Goal: Communication & Community: Answer question/provide support

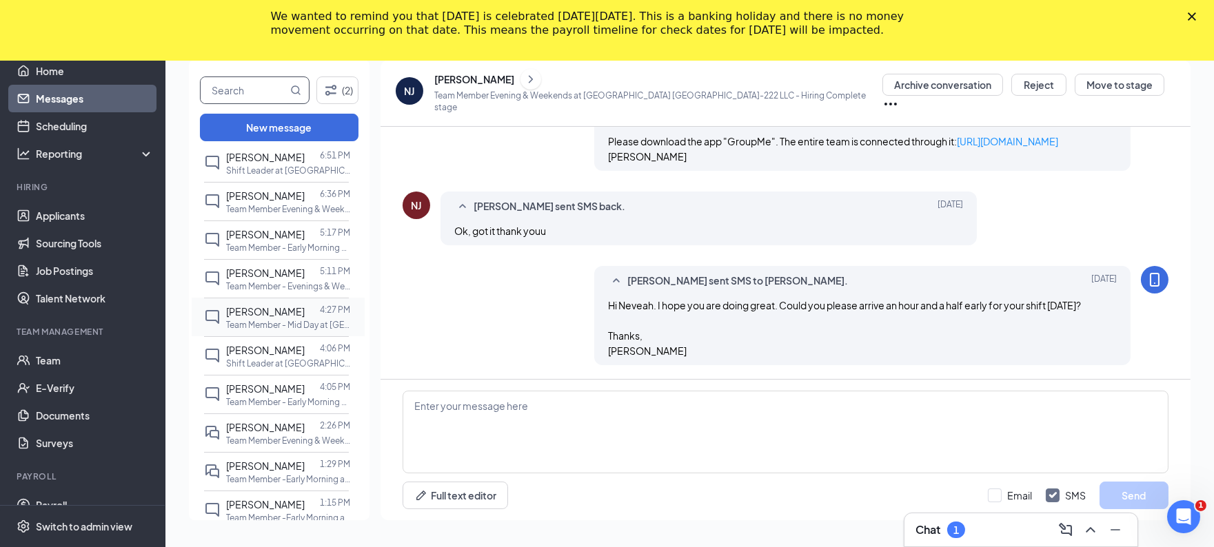
scroll to position [105, 0]
click at [261, 432] on span "[PERSON_NAME]" at bounding box center [265, 425] width 79 height 12
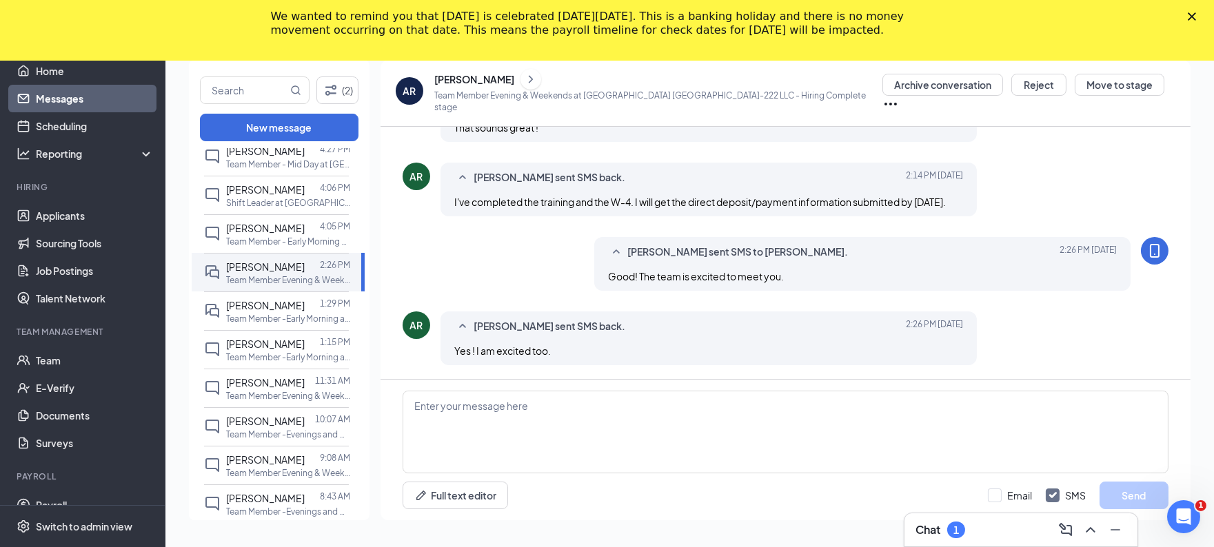
scroll to position [264, 0]
click at [284, 311] on span "[PERSON_NAME]" at bounding box center [265, 305] width 79 height 12
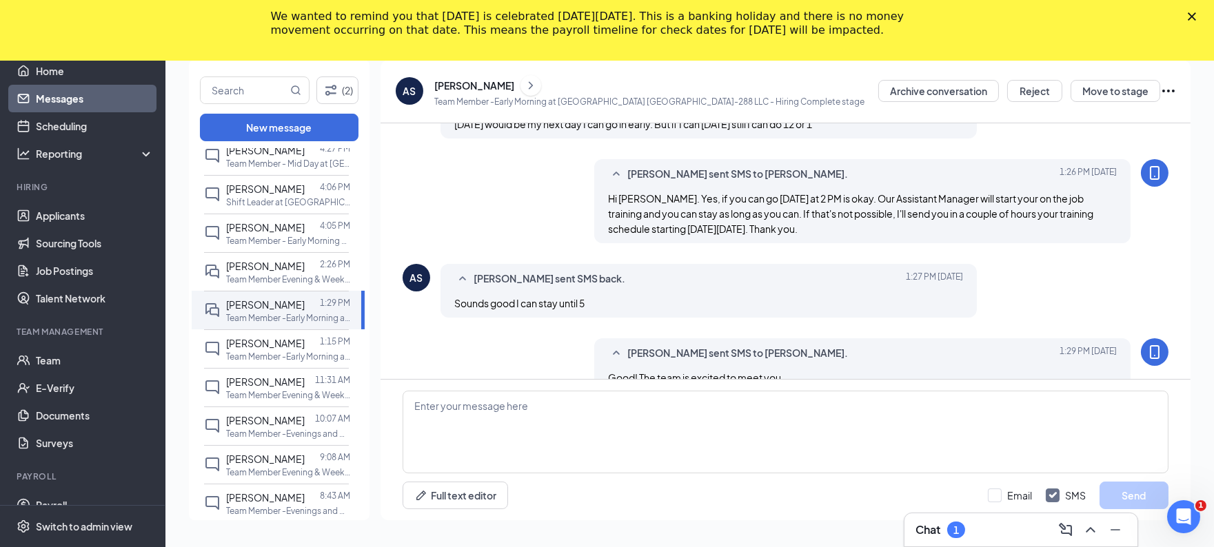
scroll to position [654, 0]
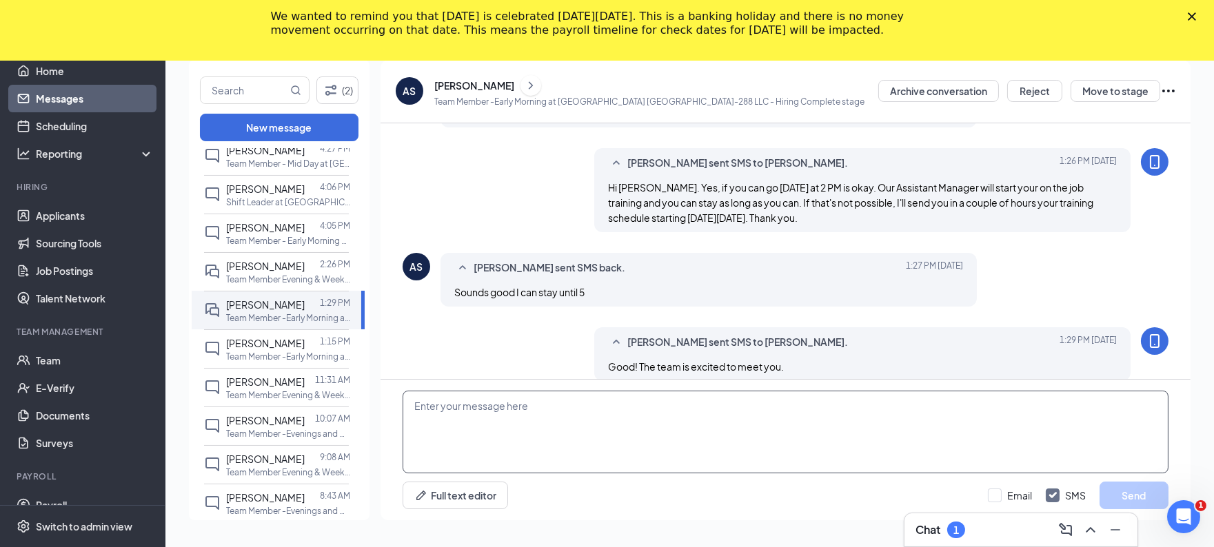
click at [656, 417] on textarea at bounding box center [786, 432] width 766 height 83
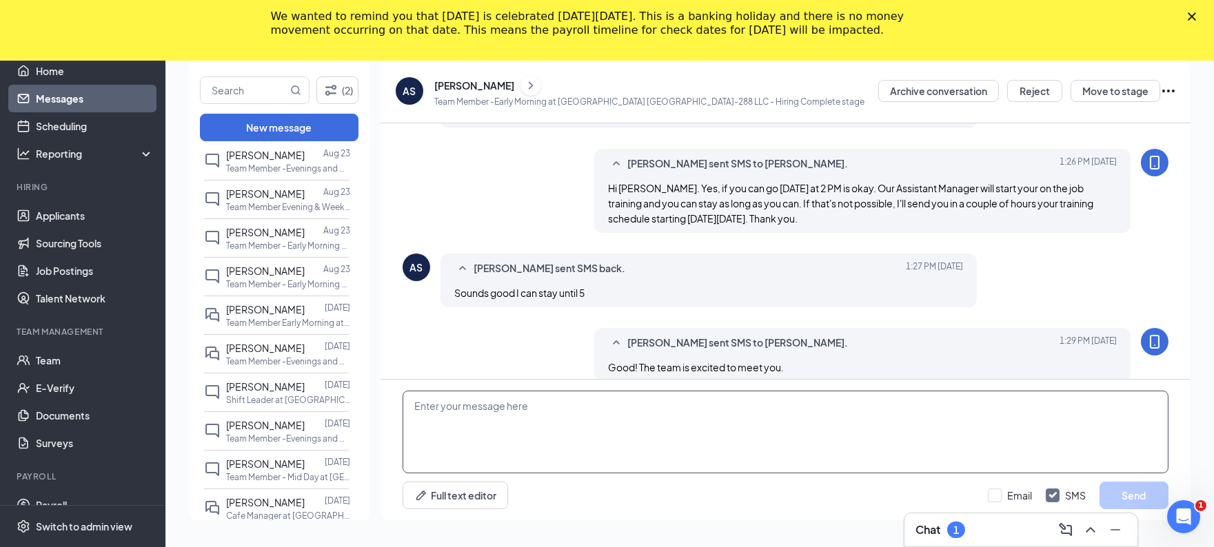
scroll to position [1459, 0]
click at [291, 352] on span "[PERSON_NAME]" at bounding box center [265, 345] width 79 height 12
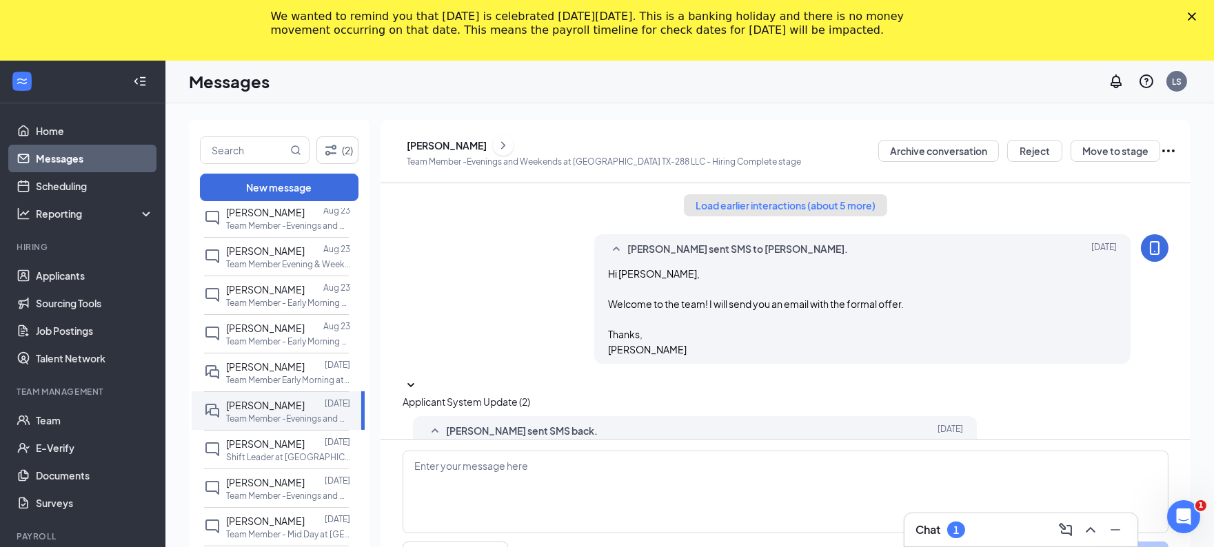
click at [743, 208] on button "Load earlier interactions (about 5 more)" at bounding box center [785, 205] width 203 height 22
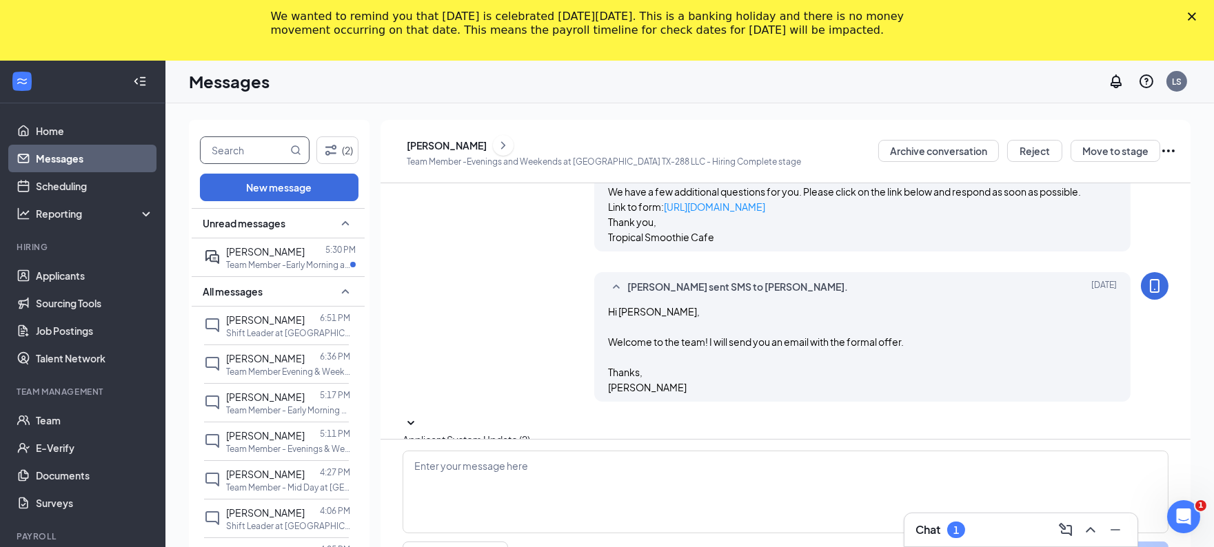
click at [240, 153] on input "text" at bounding box center [244, 150] width 87 height 26
type input "[PERSON_NAME]"
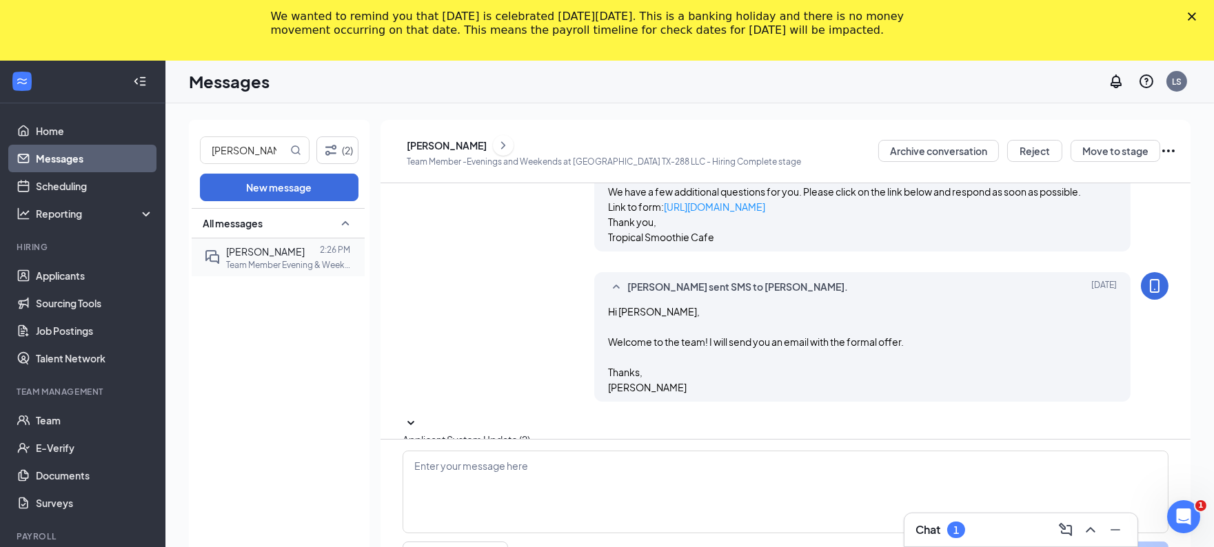
click at [283, 260] on p "Team Member Evening & Weekends at [GEOGRAPHIC_DATA] TX-222 LLC" at bounding box center [288, 265] width 124 height 12
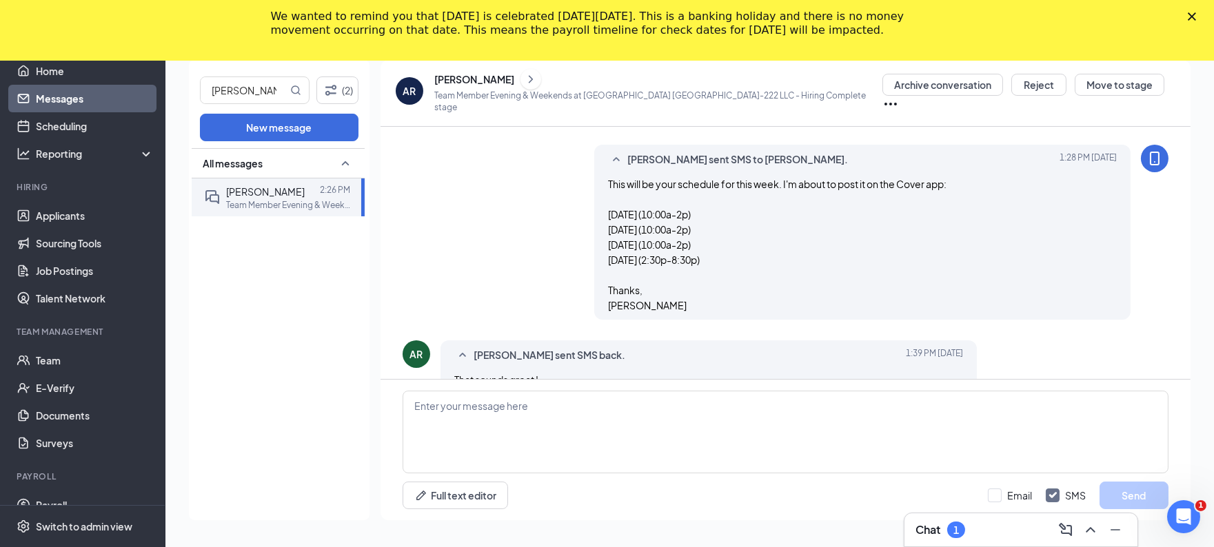
scroll to position [414, 0]
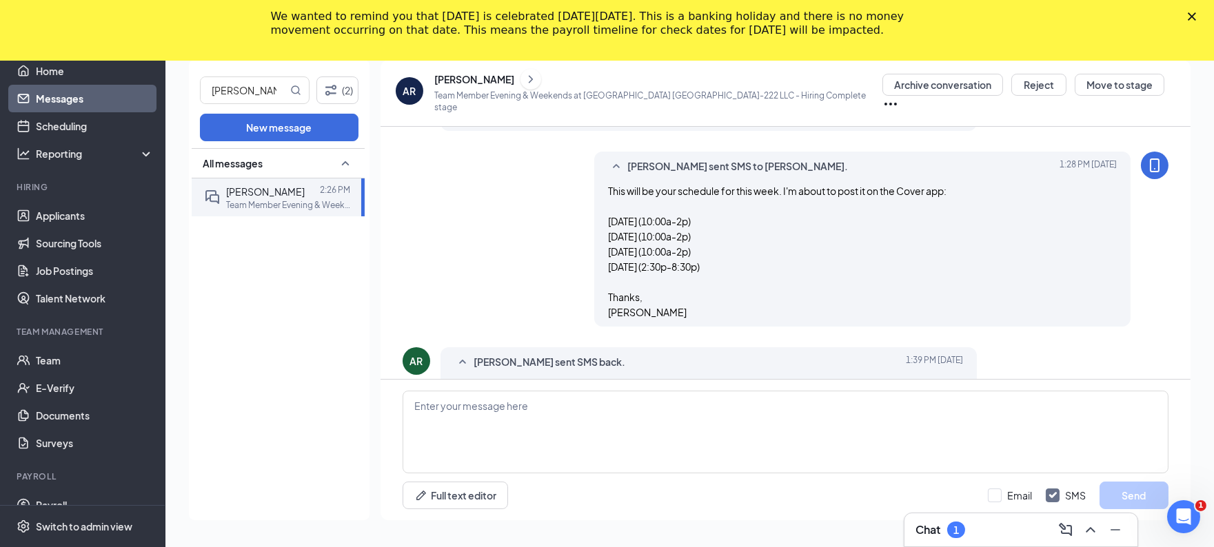
drag, startPoint x: 605, startPoint y: 182, endPoint x: 654, endPoint y: 301, distance: 128.9
click at [654, 301] on div "This will be your schedule for this week. I'm about to post it on the Cover app…" at bounding box center [862, 251] width 509 height 137
copy span "This will be your schedule for this week. I'm about to post it on the Cover app…"
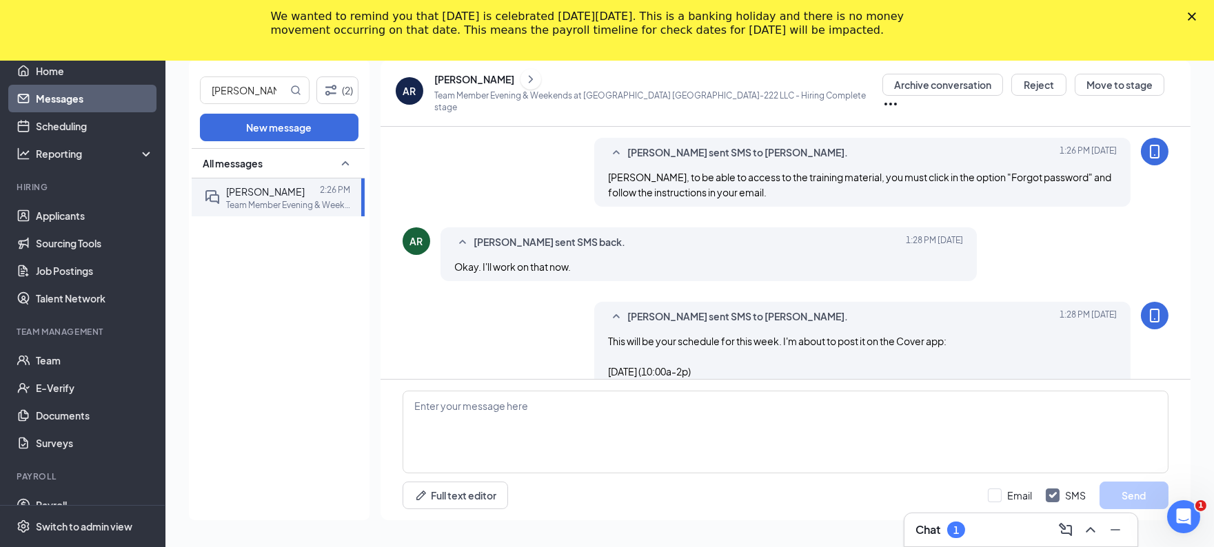
scroll to position [265, 0]
click at [235, 96] on input "[PERSON_NAME]" at bounding box center [244, 90] width 87 height 26
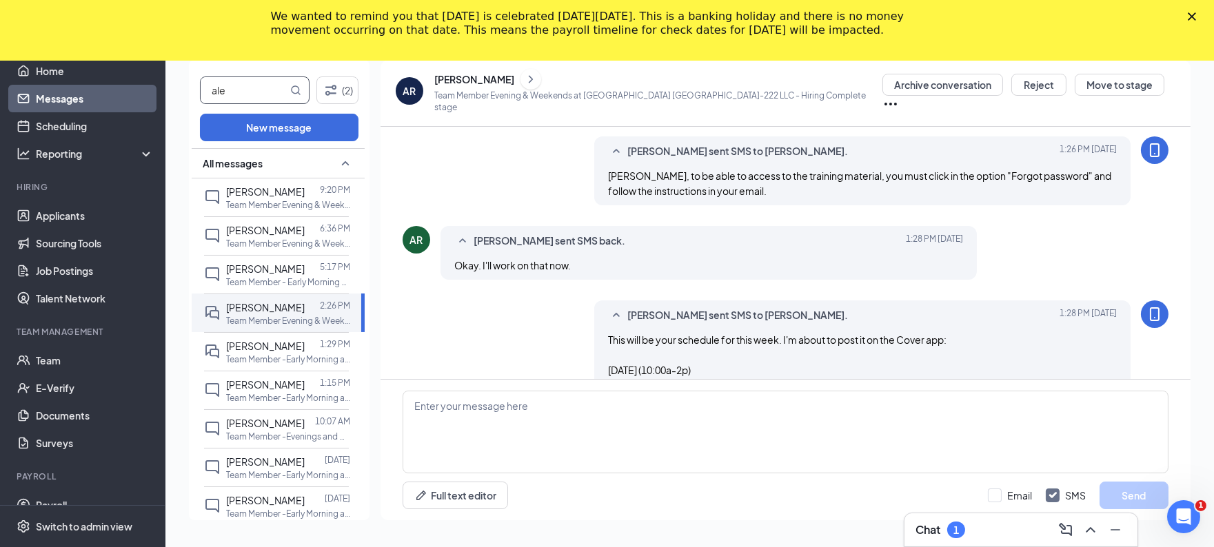
type input "ale"
click at [278, 327] on p "Team Member -Early Morning at [GEOGRAPHIC_DATA] [GEOGRAPHIC_DATA]-288 LLC" at bounding box center [288, 321] width 124 height 12
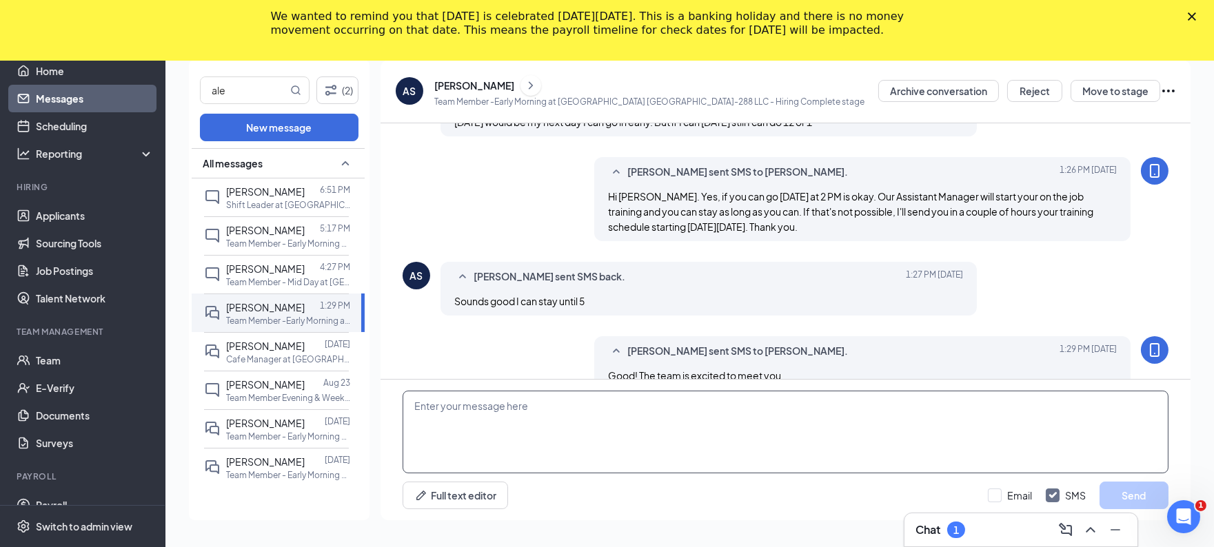
scroll to position [654, 0]
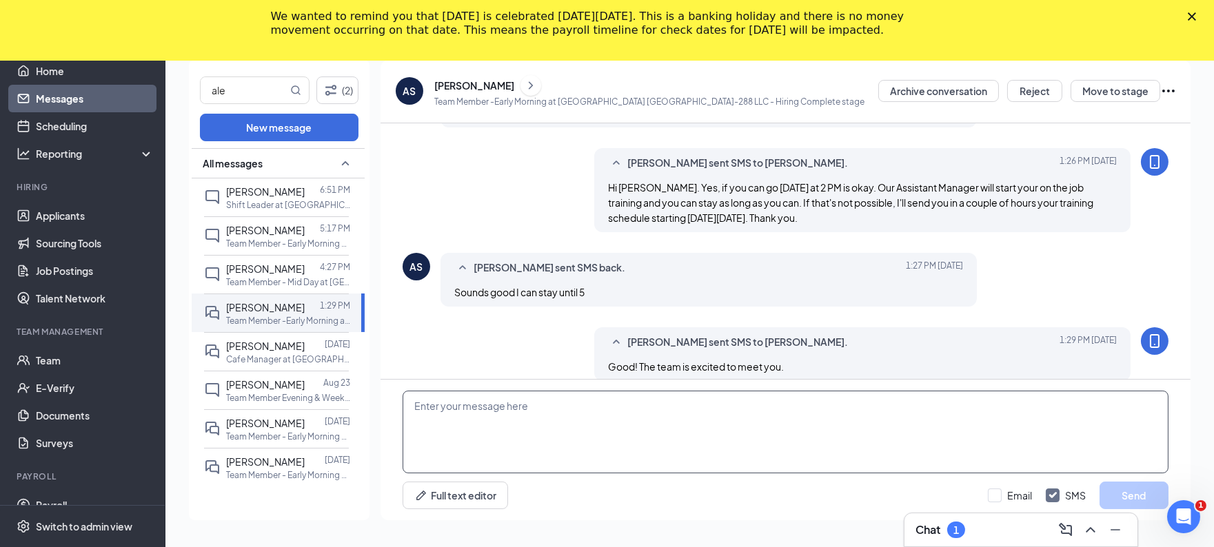
click at [600, 434] on textarea at bounding box center [786, 432] width 766 height 83
paste textarea "This will be your schedule for this week. I'm about to post it on the Cover app…"
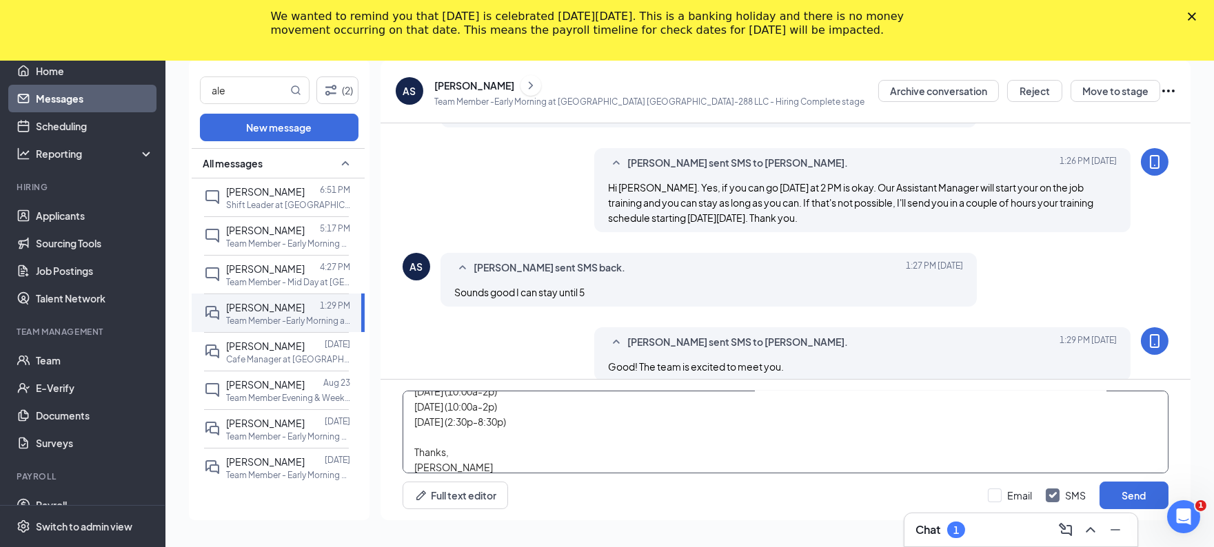
scroll to position [8, 0]
click at [474, 429] on textarea "Hey [PERSON_NAME]. This will be the rest of your schedule for this week. I'm ab…" at bounding box center [786, 432] width 766 height 83
paste textarea "8a-1"
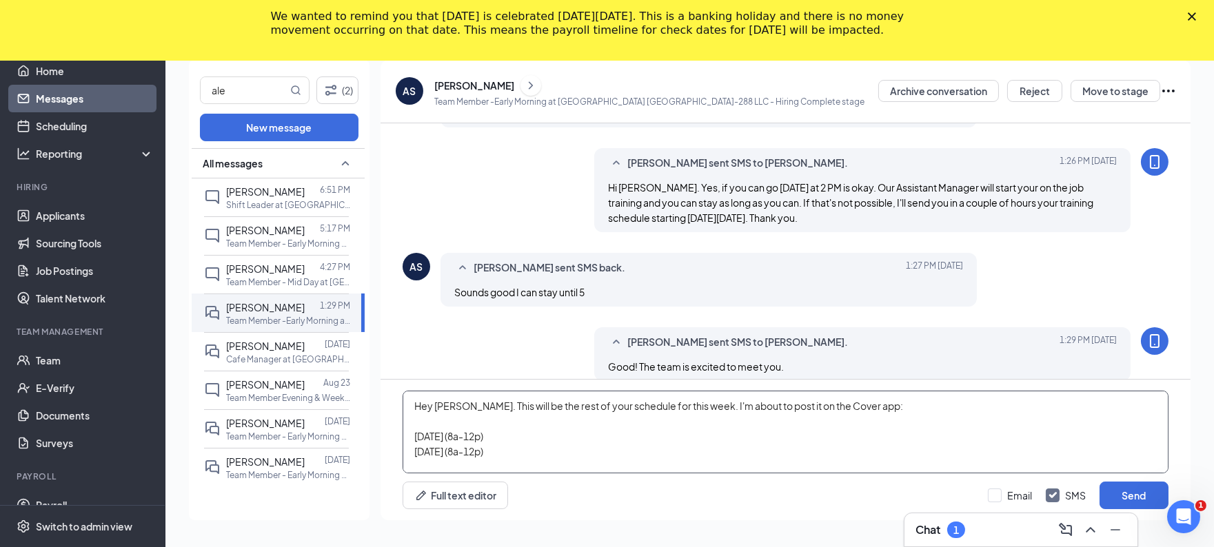
scroll to position [0, 0]
click at [751, 439] on textarea "Hey [PERSON_NAME]. This will be the rest of your schedule for this week. I'm ab…" at bounding box center [786, 432] width 766 height 83
type textarea "Hey [PERSON_NAME]. This will be the rest of your schedule for this week. I'm ab…"
click at [1120, 488] on button "Send" at bounding box center [1134, 496] width 69 height 28
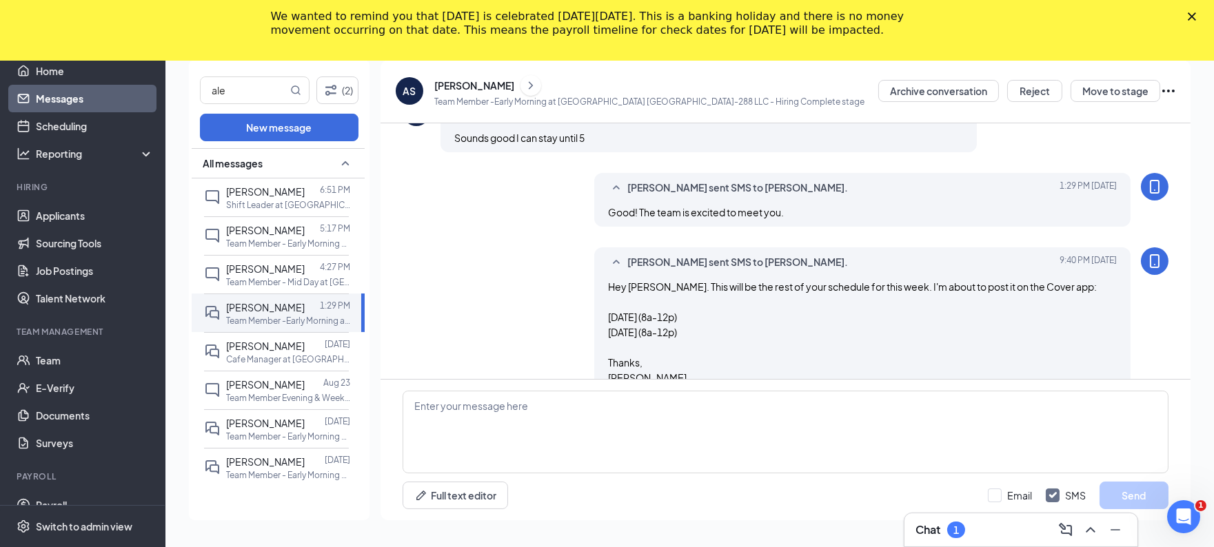
scroll to position [819, 0]
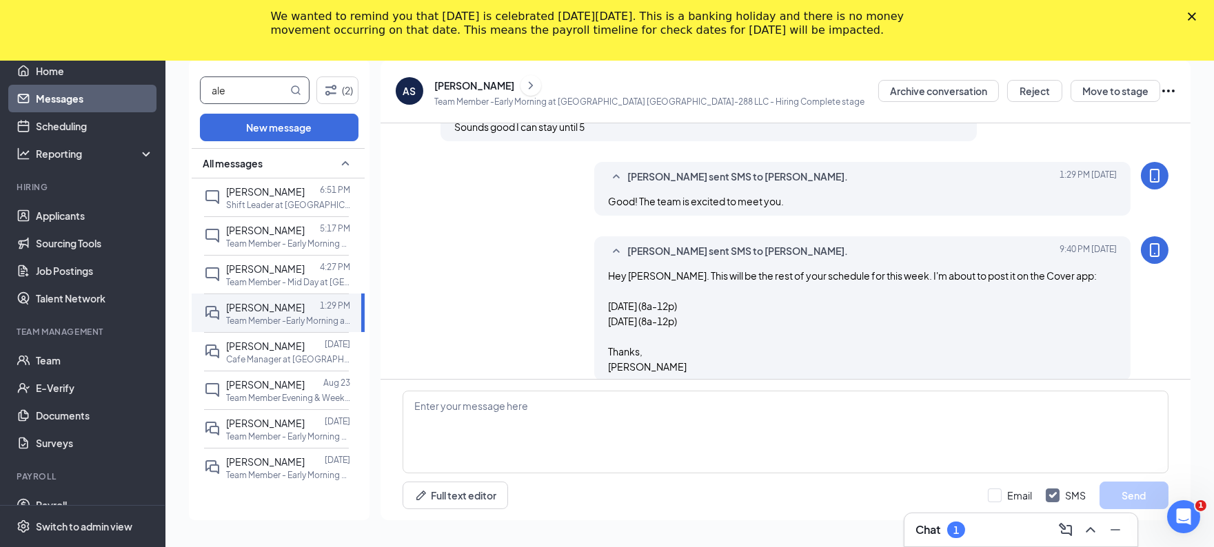
click at [235, 85] on input "ale" at bounding box center [244, 90] width 87 height 26
type input "jord"
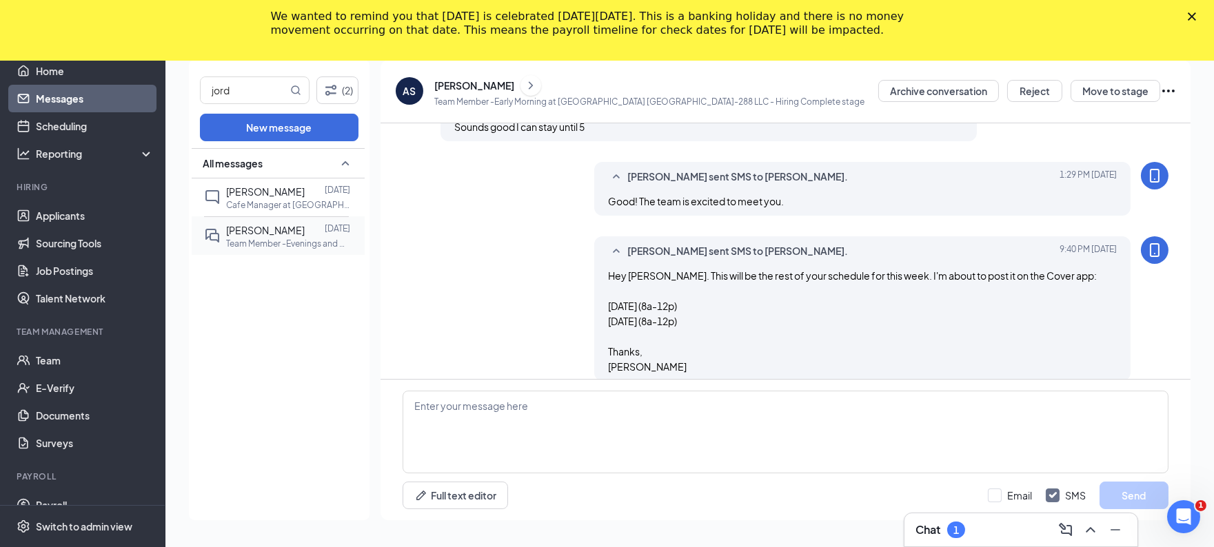
click at [279, 229] on span "[PERSON_NAME]" at bounding box center [265, 230] width 79 height 12
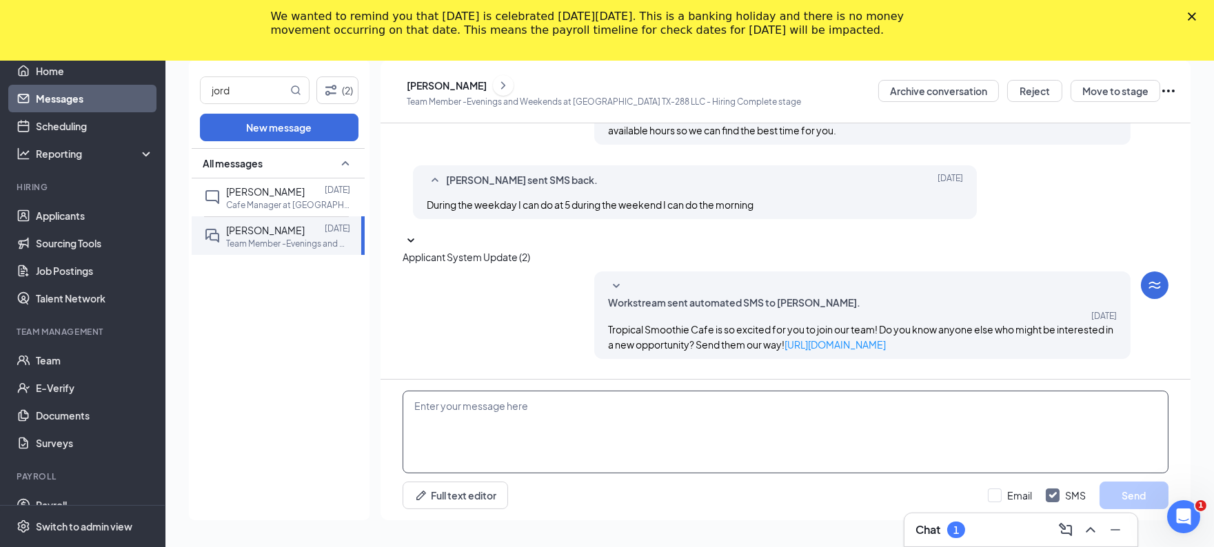
scroll to position [359, 0]
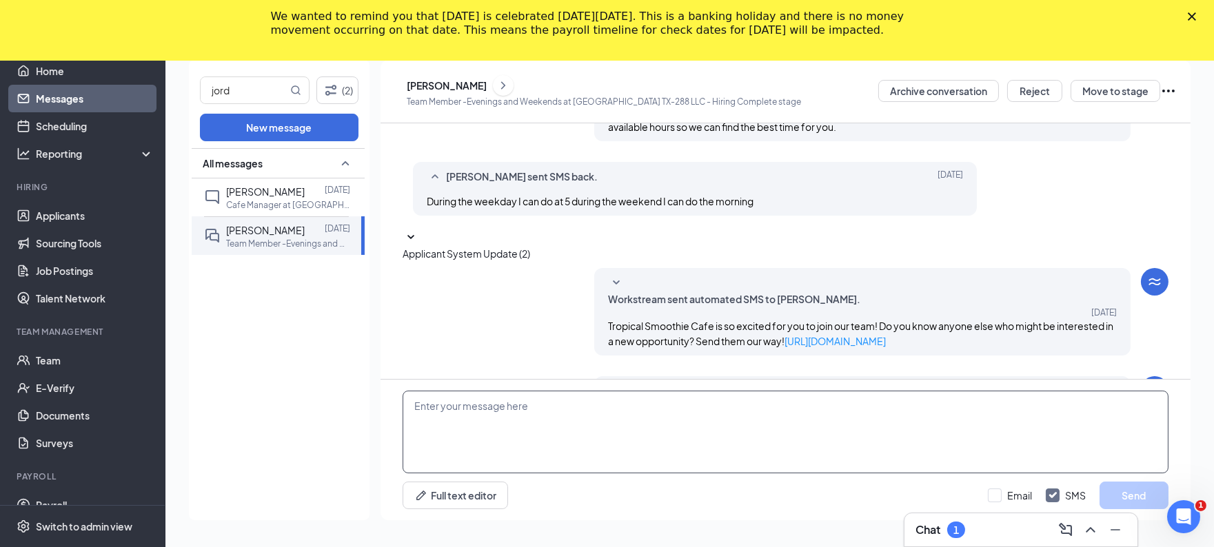
click at [567, 419] on textarea at bounding box center [786, 432] width 766 height 83
paste textarea "Hey [PERSON_NAME]. This will be the rest of your schedule for this week. I'm ab…"
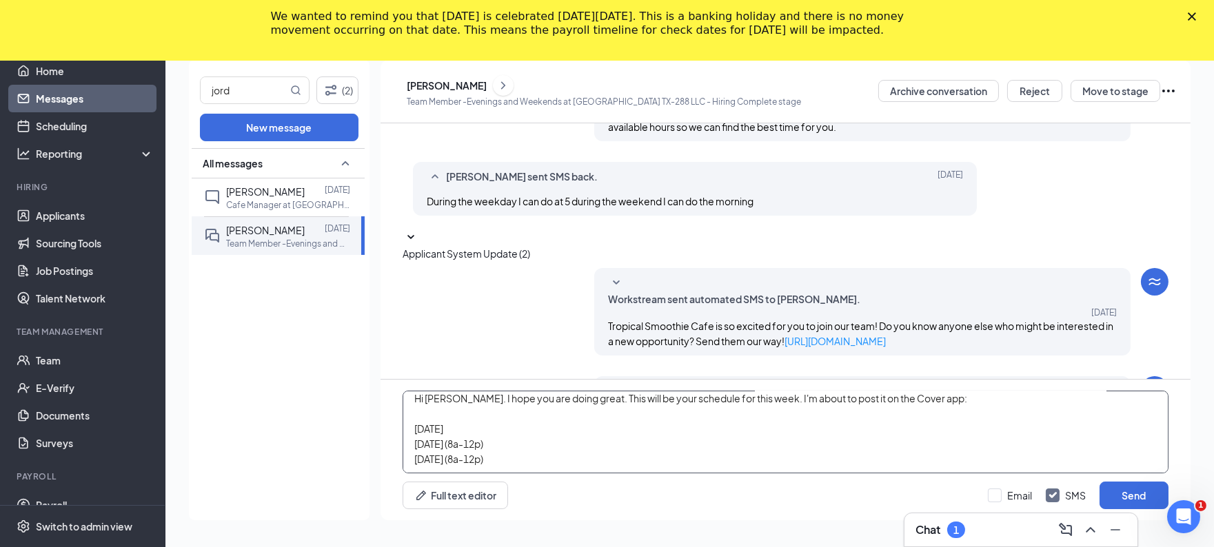
paste textarea "(8a-12p)"
paste textarea "5:30p-9:30"
paste textarea "(5:30p-9:30p)"
type textarea "Hi [PERSON_NAME]. I hope you are doing great. This will be your schedule for th…"
click at [1142, 496] on button "Send" at bounding box center [1134, 496] width 69 height 28
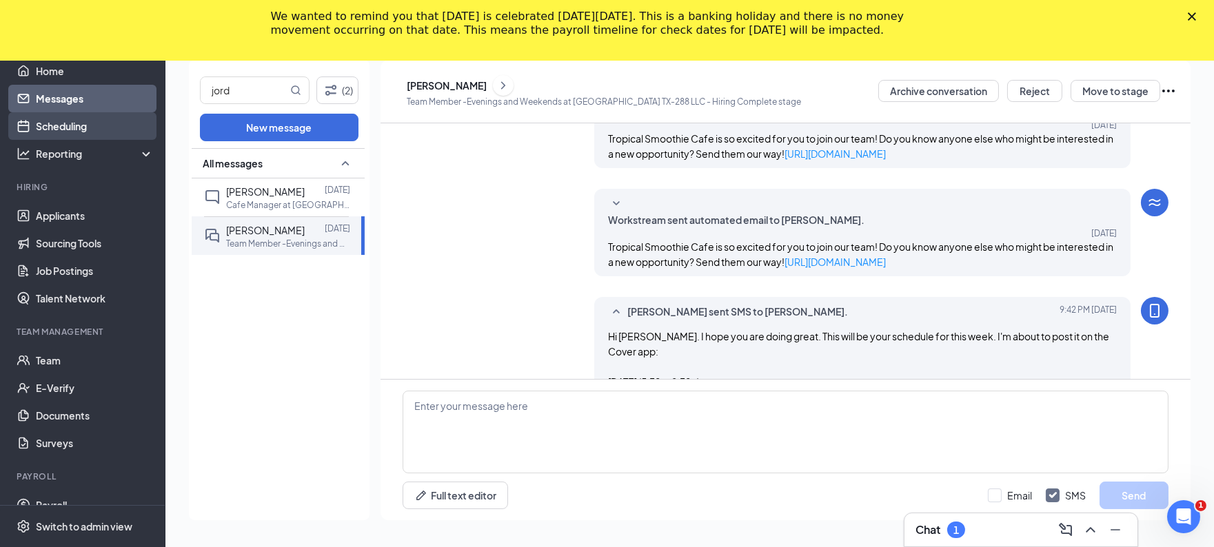
scroll to position [554, 0]
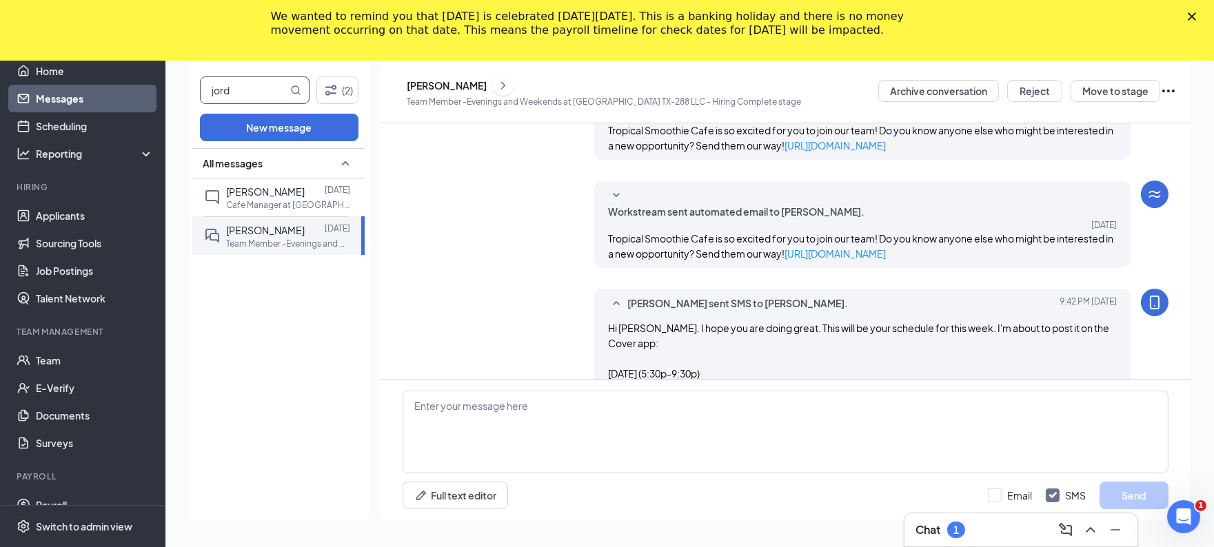
click at [241, 87] on input "jord" at bounding box center [244, 90] width 87 height 26
click at [264, 190] on span "[PERSON_NAME]" at bounding box center [265, 191] width 79 height 12
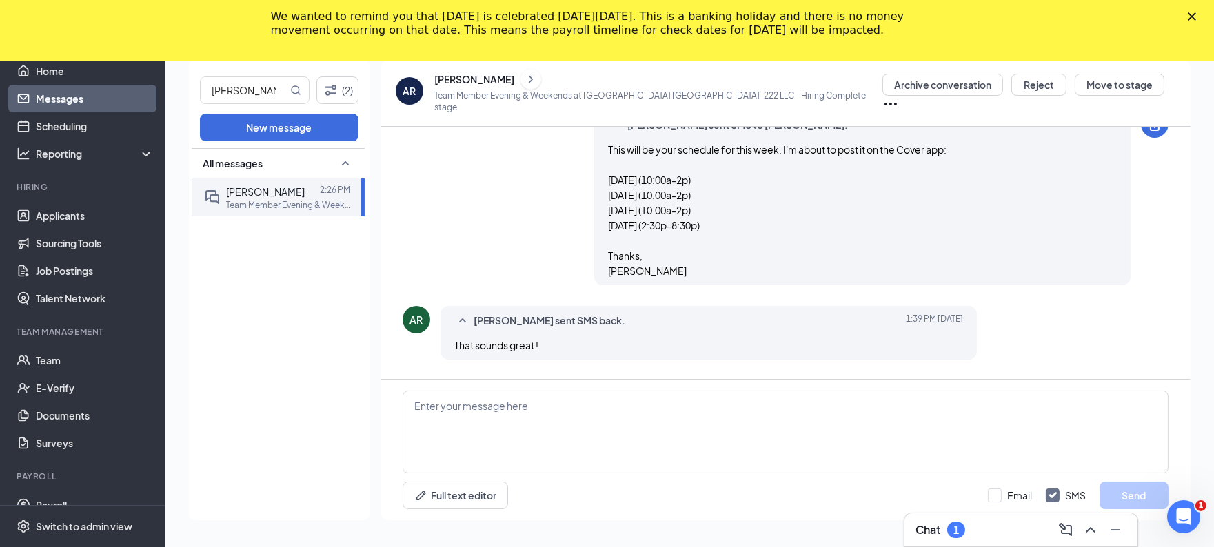
scroll to position [422, 0]
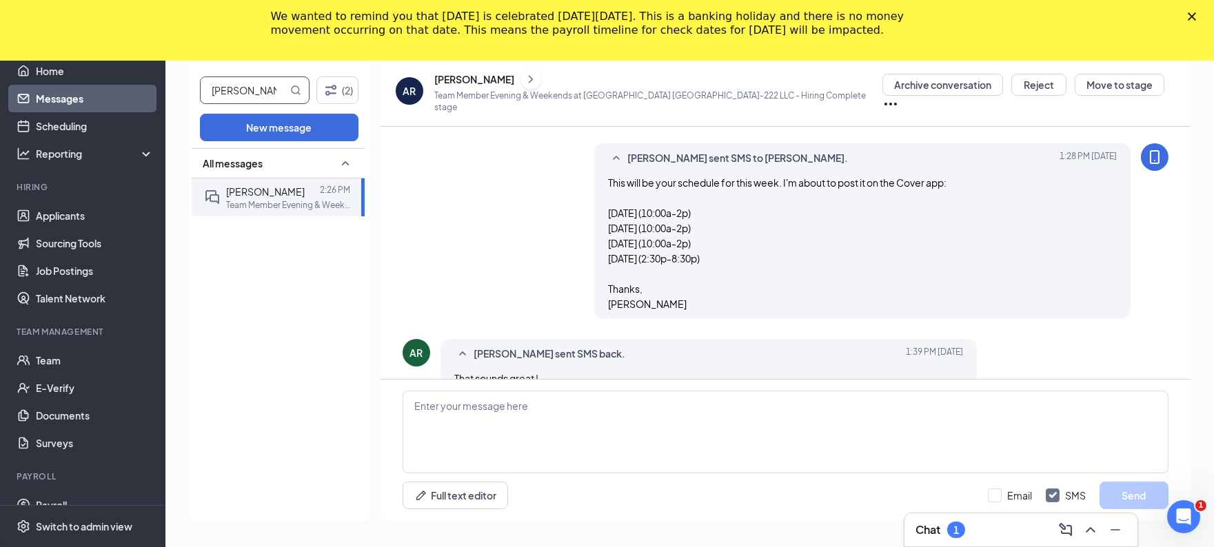
click at [252, 96] on input "[PERSON_NAME]" at bounding box center [244, 90] width 87 height 26
type input "[PERSON_NAME]"
click at [272, 194] on span "[PERSON_NAME]" at bounding box center [265, 191] width 79 height 12
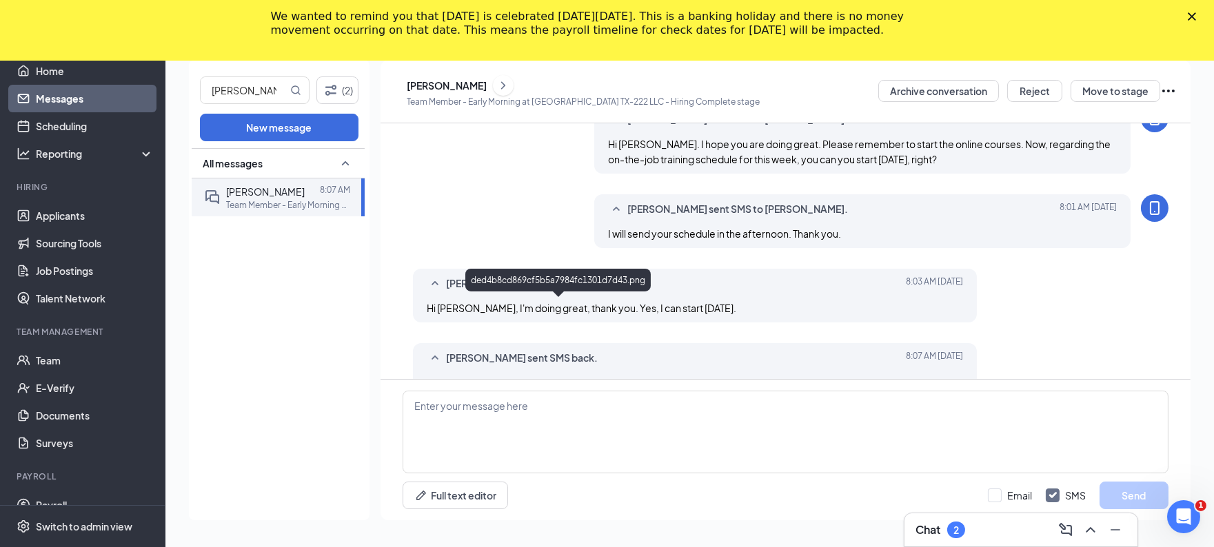
scroll to position [347, 0]
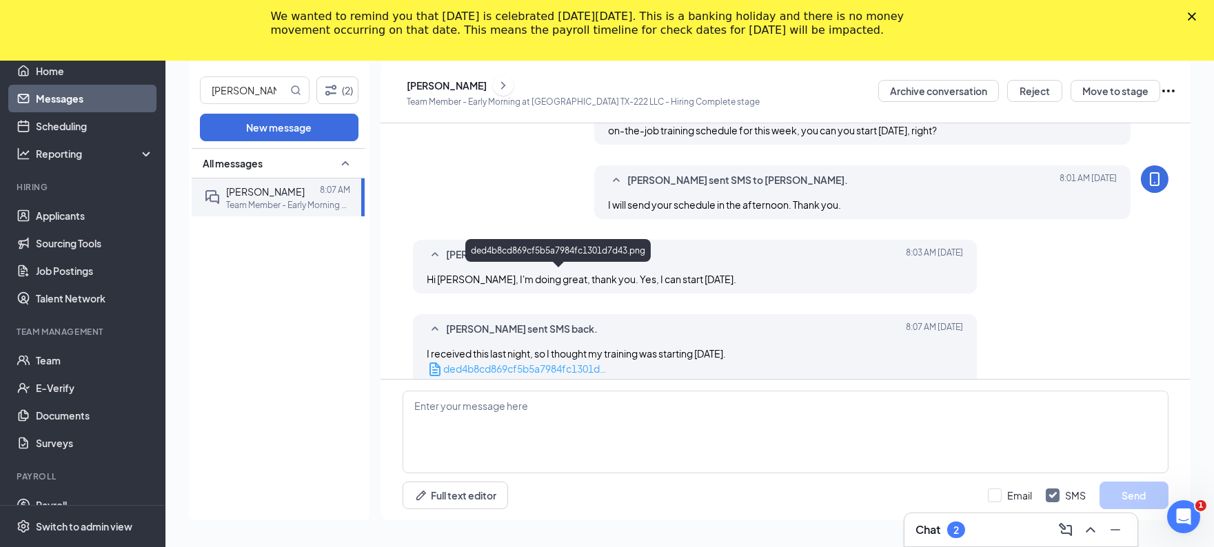
click at [501, 363] on span "ded4b8cd869cf5b5a7984fc1301d7d43.png" at bounding box center [543, 369] width 200 height 12
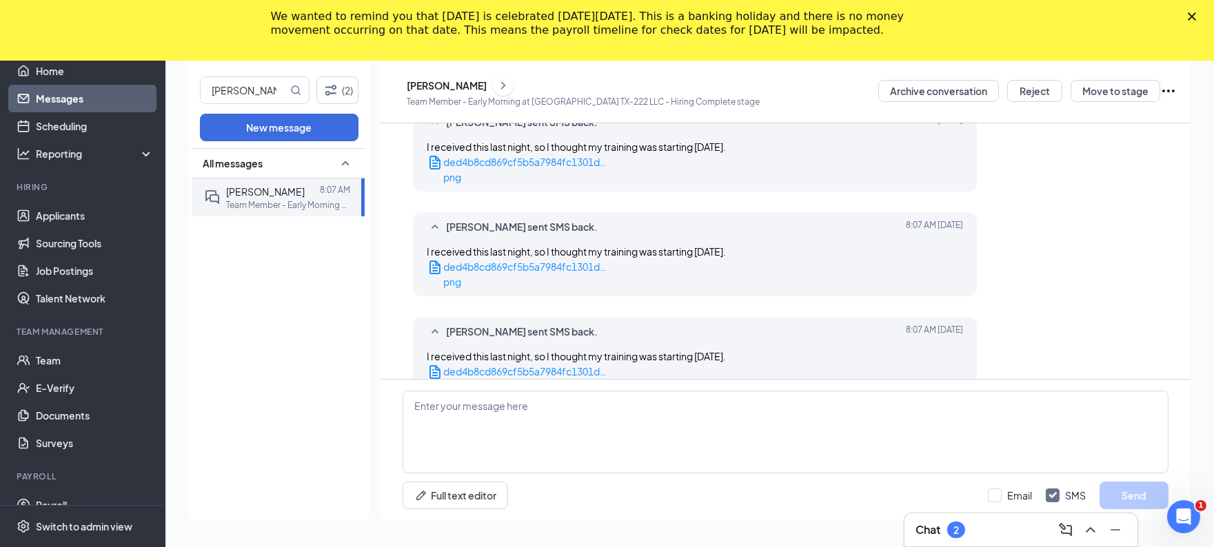
scroll to position [554, 0]
click at [586, 413] on textarea at bounding box center [786, 432] width 766 height 83
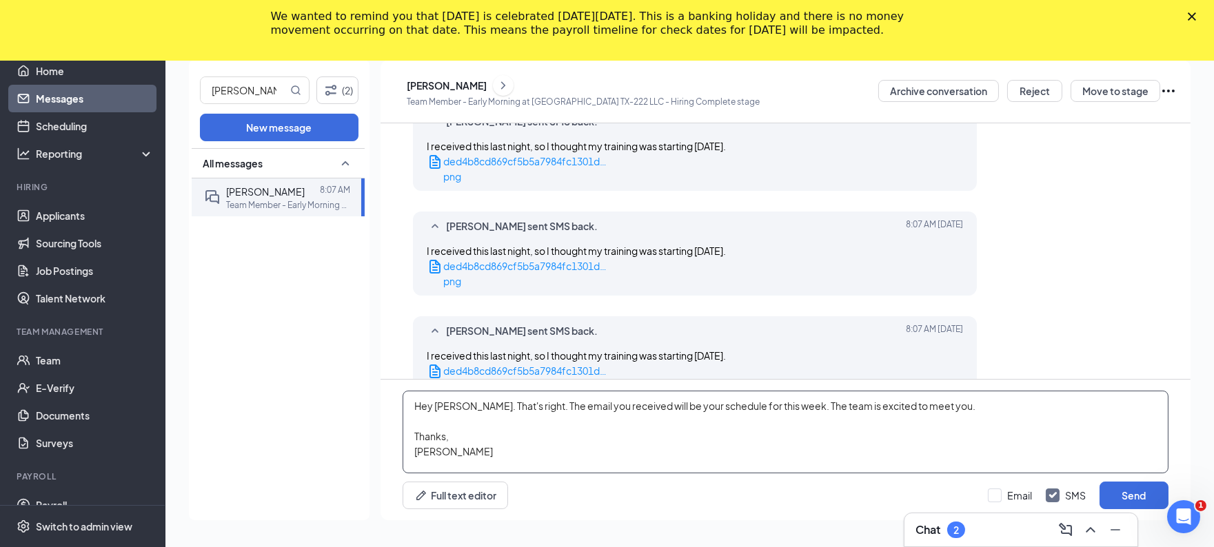
type textarea "Hey [PERSON_NAME]. That's right. The email you received will be your schedule f…"
click at [1100, 482] on button "Send" at bounding box center [1134, 496] width 69 height 28
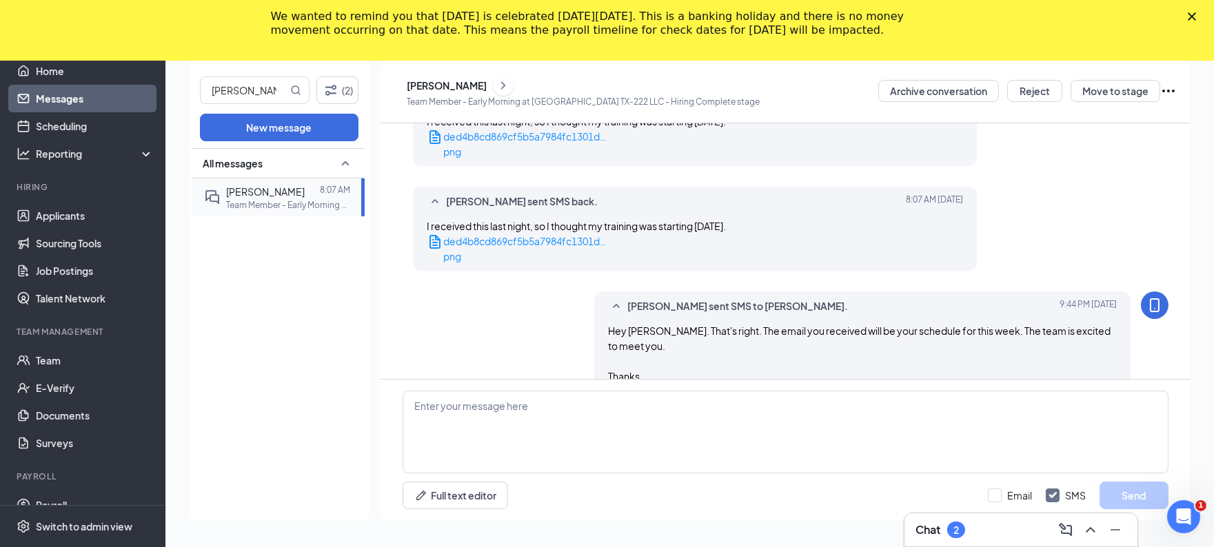
scroll to position [689, 0]
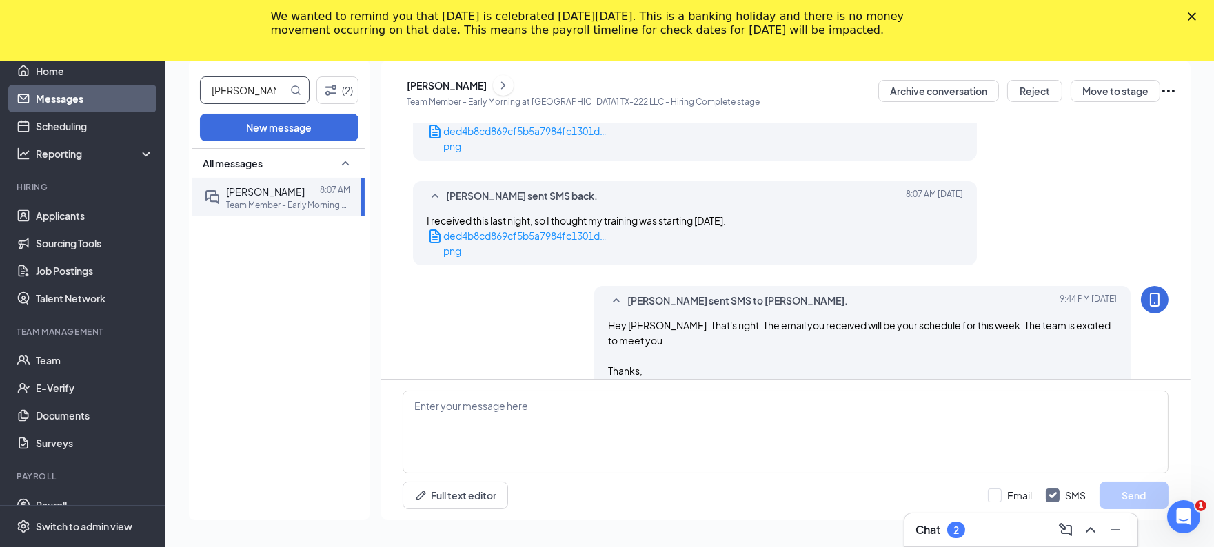
click at [212, 92] on input "[PERSON_NAME]" at bounding box center [244, 90] width 87 height 26
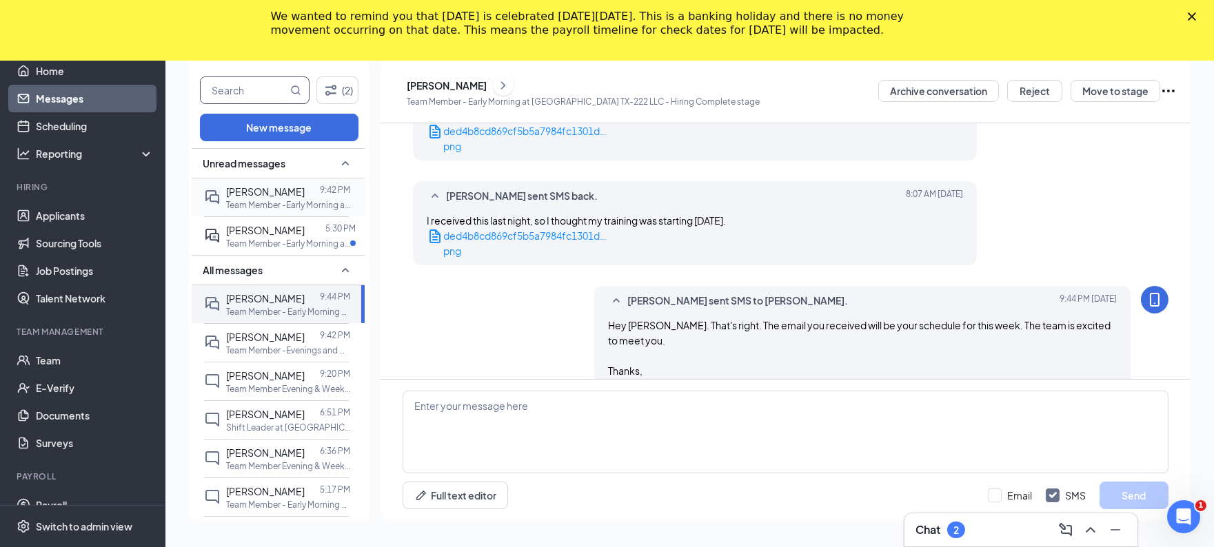
click at [276, 201] on p "Team Member -Early Morning at [GEOGRAPHIC_DATA] [GEOGRAPHIC_DATA]-288 LLC" at bounding box center [288, 205] width 124 height 12
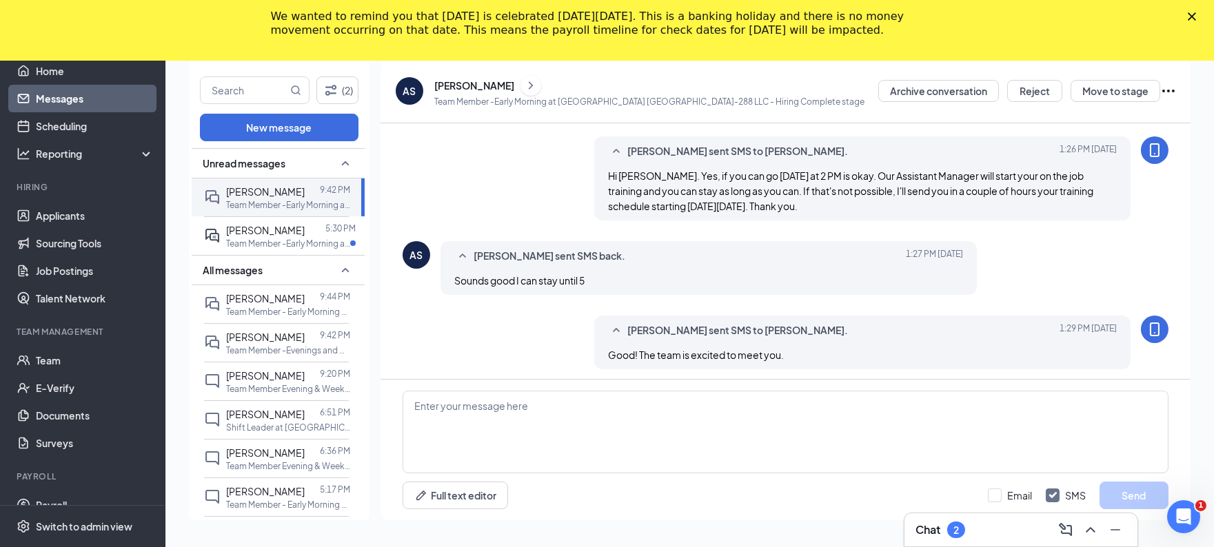
scroll to position [503, 0]
click at [228, 99] on input "text" at bounding box center [244, 90] width 87 height 26
type input "madiso"
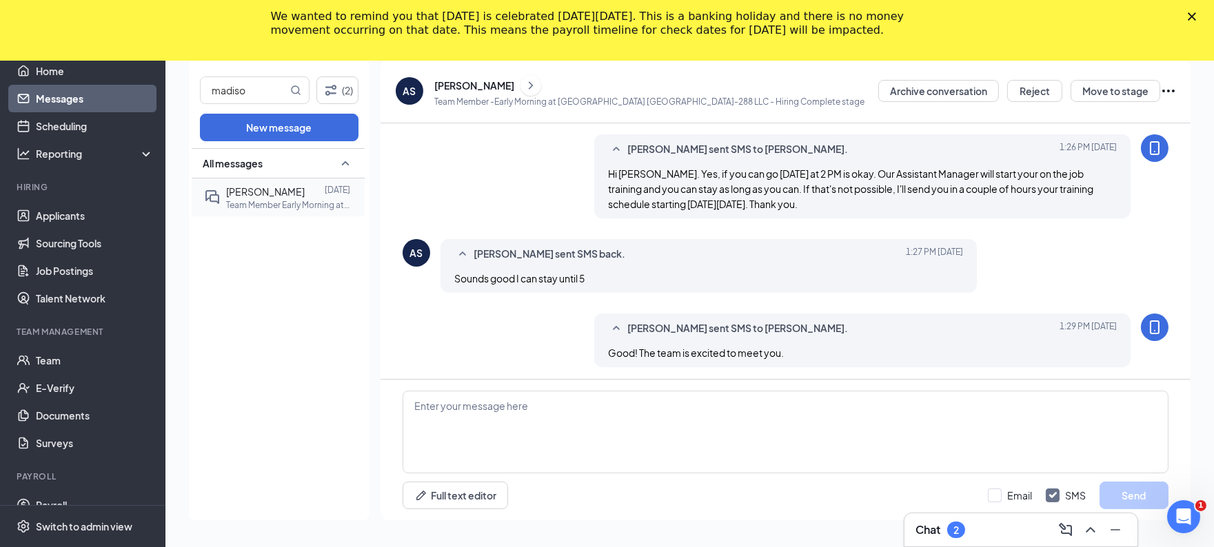
click at [263, 195] on span "[PERSON_NAME]" at bounding box center [265, 191] width 79 height 12
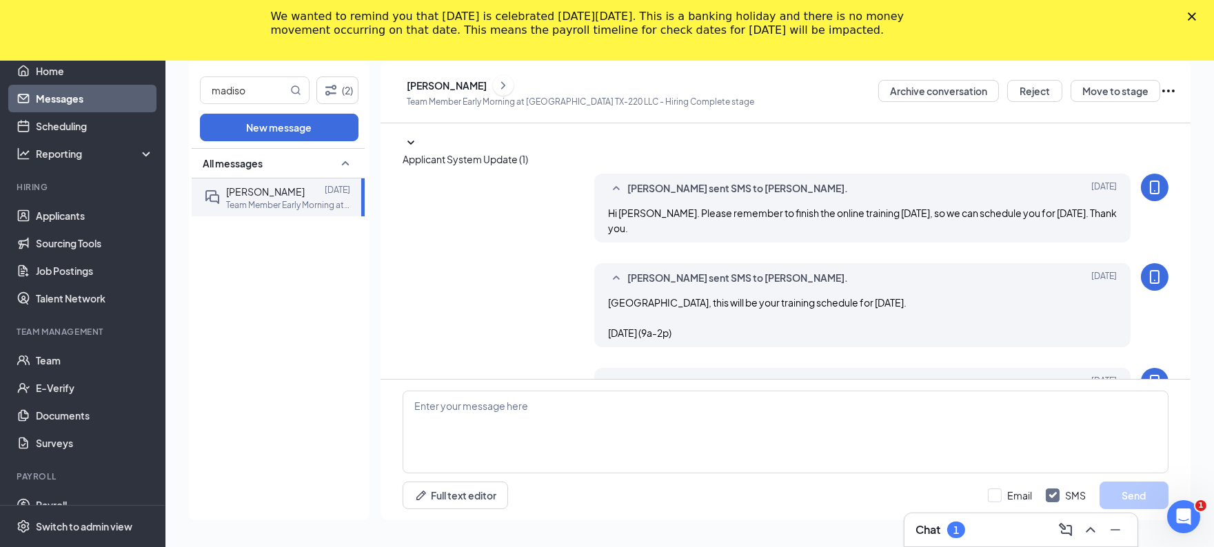
scroll to position [280, 0]
click at [463, 421] on textarea at bounding box center [786, 432] width 766 height 83
paste textarea "(5:30p-9:30p)"
type textarea "(5:30p-9:30p)"
paste textarea "Hey [PERSON_NAME]. This will be the rest of your schedule for this week. I'm ab…"
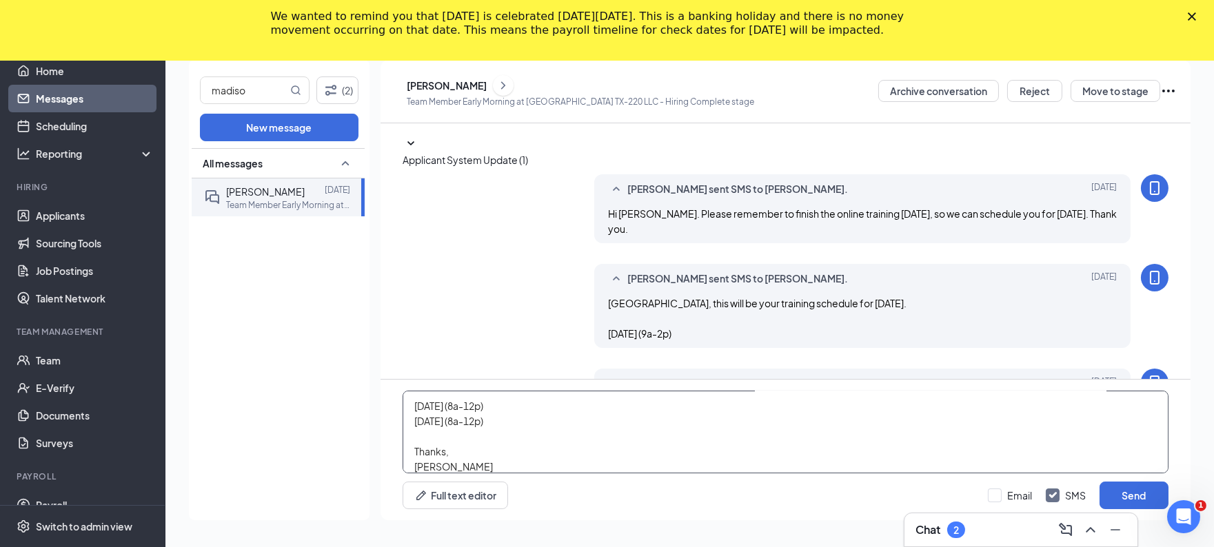
scroll to position [8, 0]
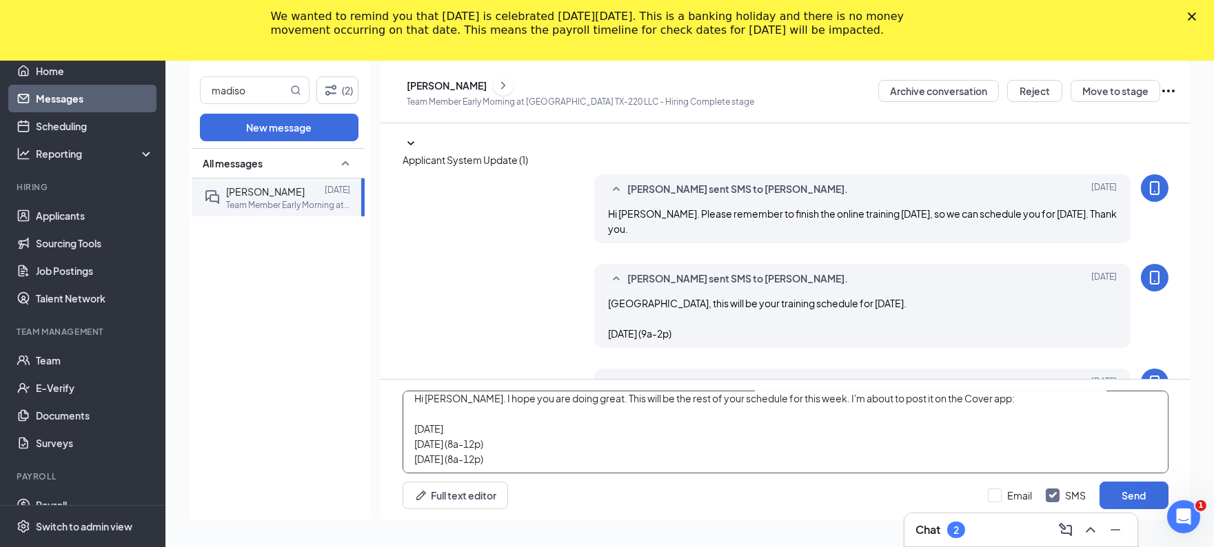
paste textarea "(8a-12p)"
paste textarea "9a-1"
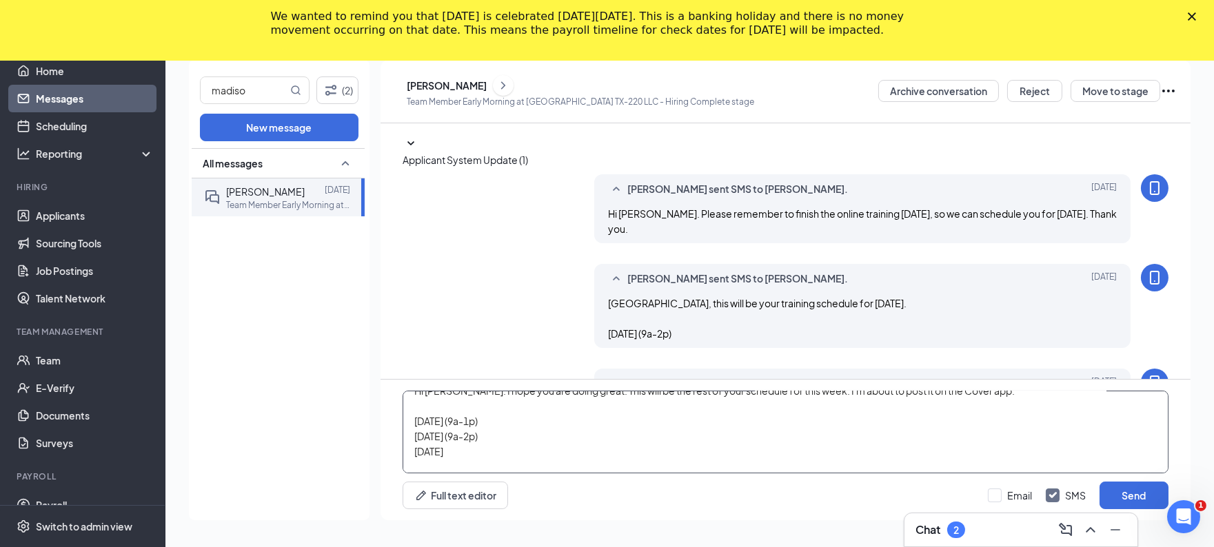
paste textarea "(9a-1p)"
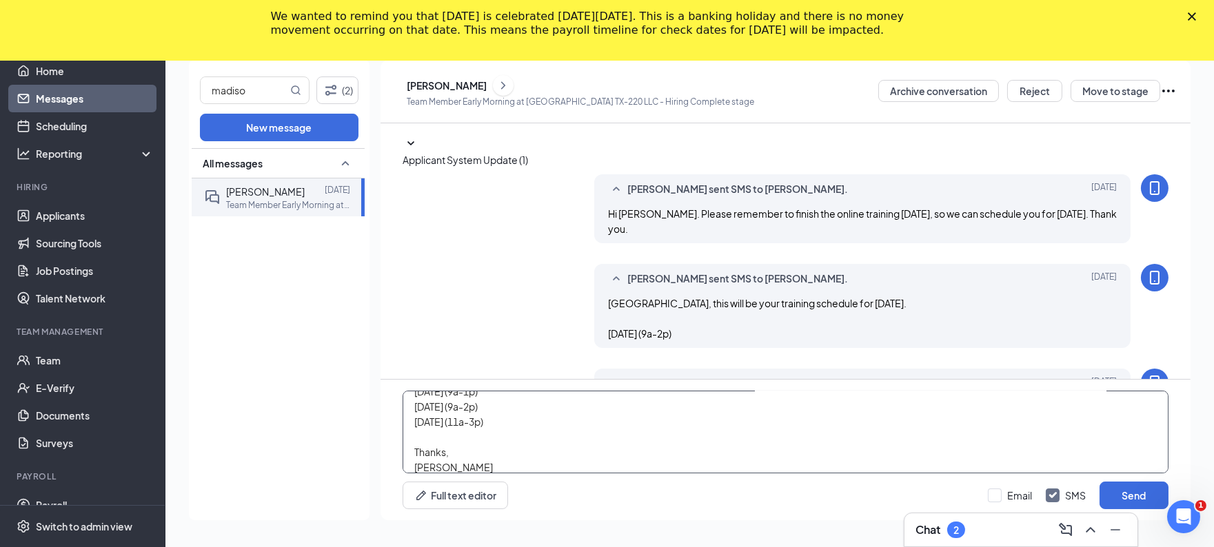
scroll to position [8, 0]
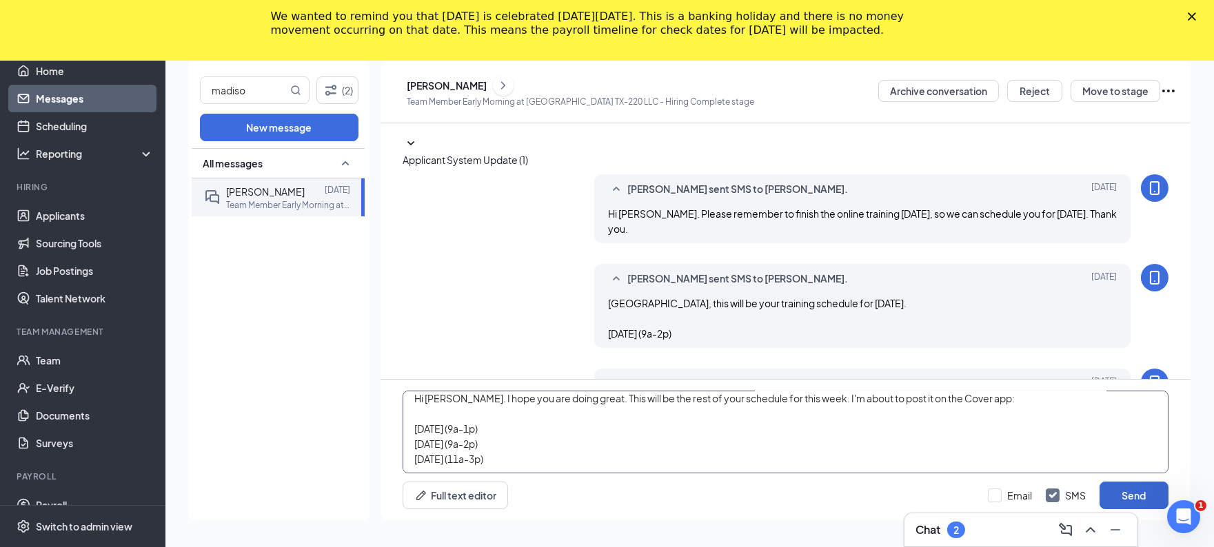
type textarea "Hi [PERSON_NAME]. I hope you are doing great. This will be the rest of your sch…"
click at [1142, 501] on button "Send" at bounding box center [1134, 496] width 69 height 28
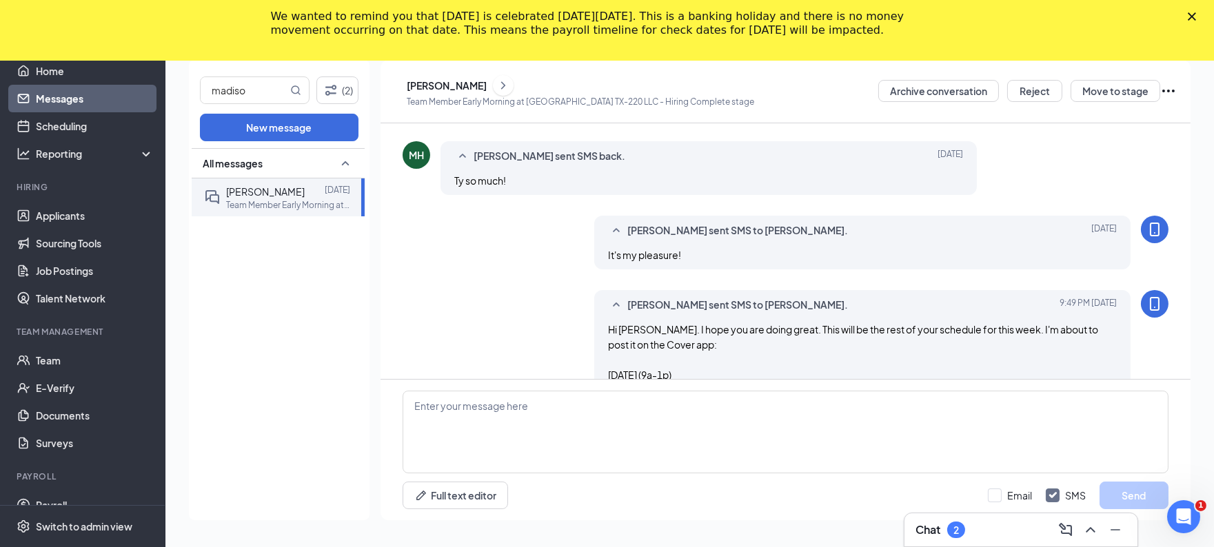
scroll to position [614, 0]
